Goal: Task Accomplishment & Management: Use online tool/utility

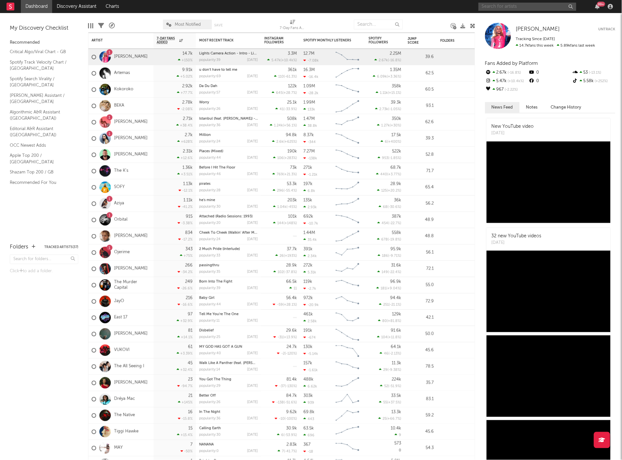
click at [448, 8] on input "text" at bounding box center [528, 7] width 98 height 8
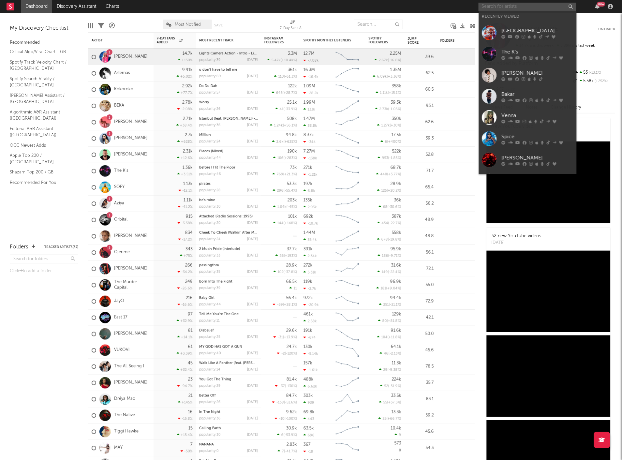
type input "b"
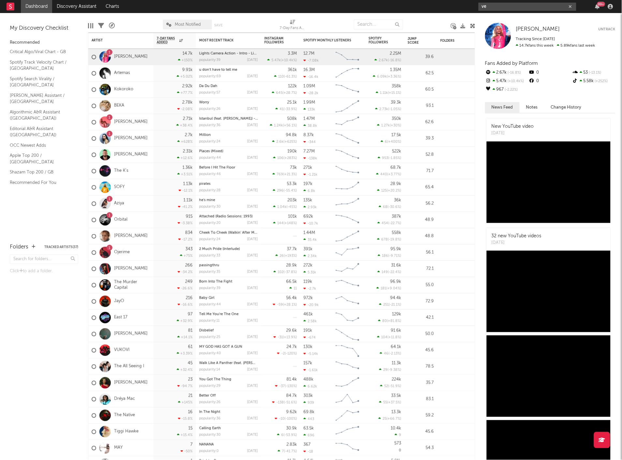
type input "ve"
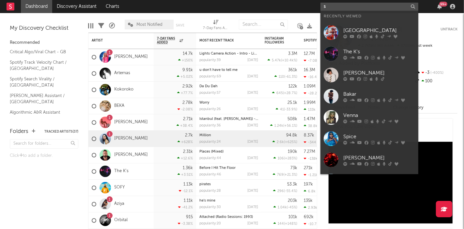
click at [327, 5] on input "s" at bounding box center [369, 7] width 98 height 8
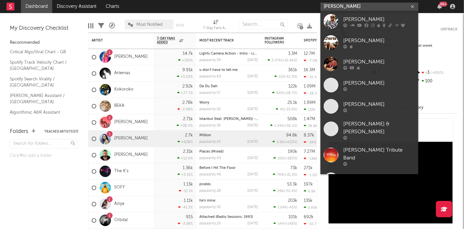
type input "sean paul"
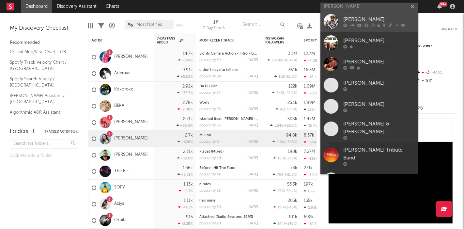
click at [375, 15] on link "Sean Paul" at bounding box center [369, 21] width 98 height 21
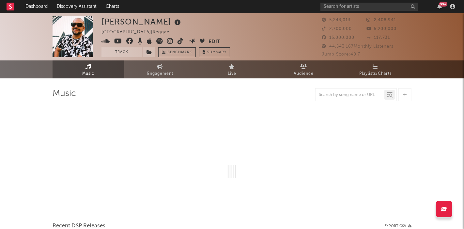
select select "6m"
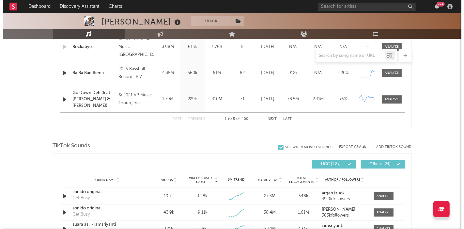
scroll to position [400, 0]
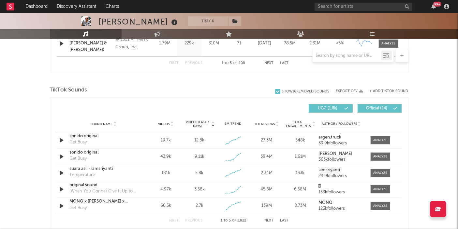
click at [398, 89] on button "+ Add TikTok Sound" at bounding box center [389, 91] width 39 height 4
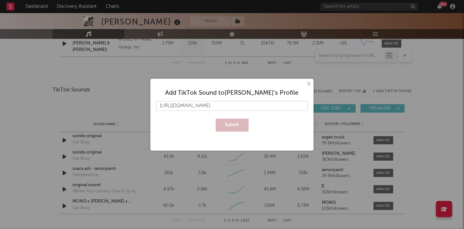
scroll to position [0, 47]
type input "https://www.tiktok.com/music/Temperature-Club-Mix-7553227813699291152?lang=en"
click at [243, 125] on button "Submit" at bounding box center [232, 124] width 33 height 13
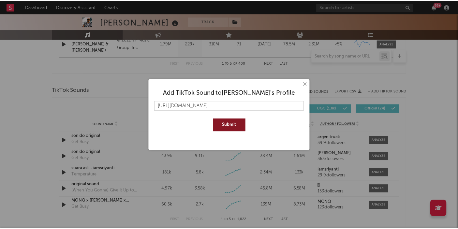
scroll to position [0, 0]
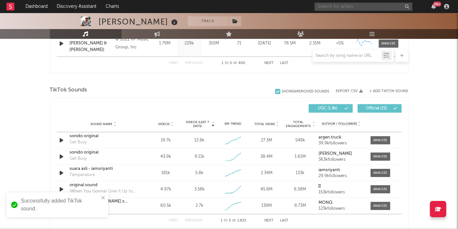
click at [341, 5] on input "text" at bounding box center [364, 7] width 98 height 8
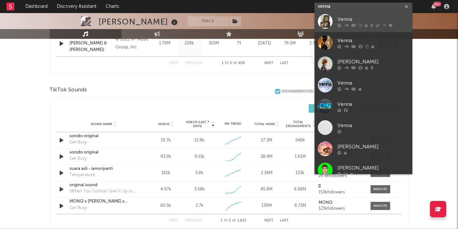
type input "venna"
click at [350, 16] on div "Venna" at bounding box center [374, 20] width 72 height 8
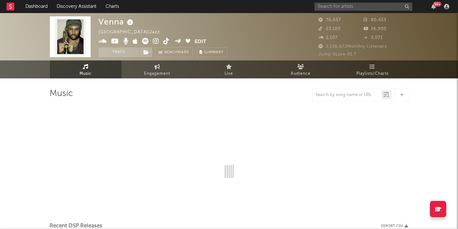
select select "6m"
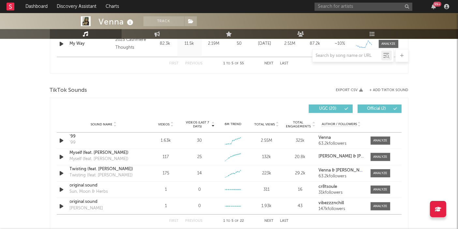
scroll to position [405, 0]
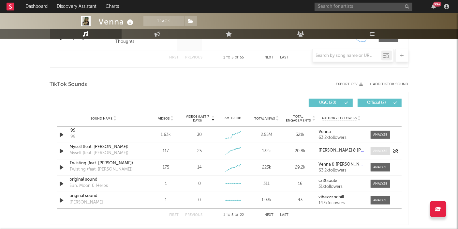
click at [374, 149] on div at bounding box center [380, 150] width 14 height 5
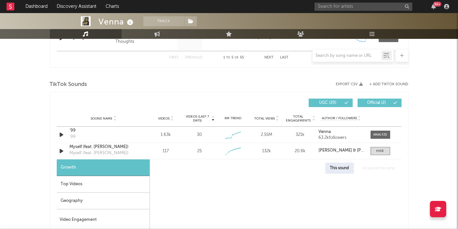
select select "1w"
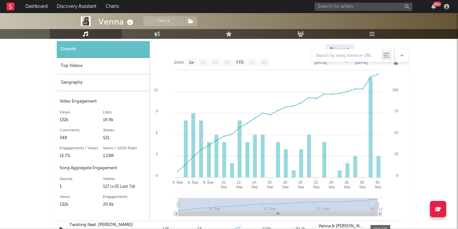
scroll to position [501, 0]
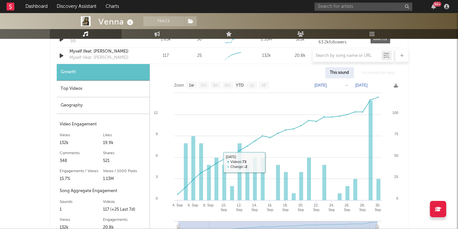
click at [98, 89] on div "Top Videos" at bounding box center [103, 89] width 93 height 17
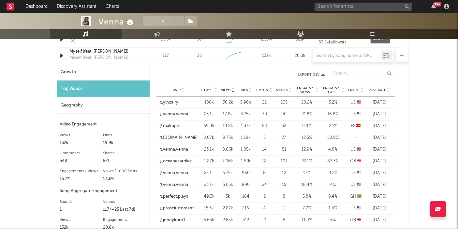
click at [161, 100] on link "@yinxairy" at bounding box center [169, 102] width 19 height 7
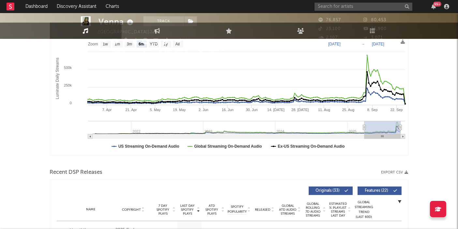
scroll to position [0, 0]
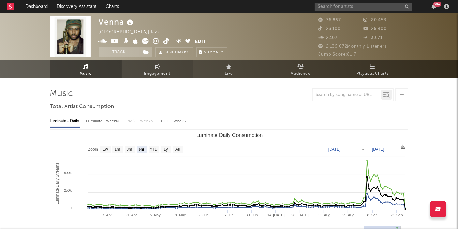
click at [168, 71] on span "Engagement" at bounding box center [158, 74] width 26 height 8
select select "1w"
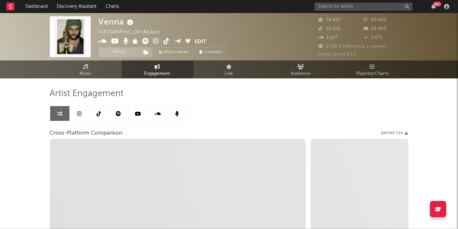
select select "1m"
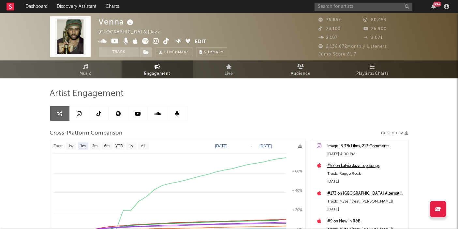
click at [40, 131] on div "Venna United Kingdom | Jazz Edit Track Benchmark Summary 76,857 80,453 23,100 2…" at bounding box center [229, 184] width 458 height 342
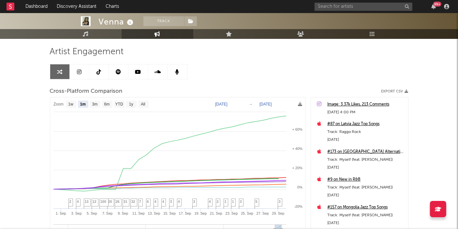
scroll to position [43, 0]
